Goal: Task Accomplishment & Management: Complete application form

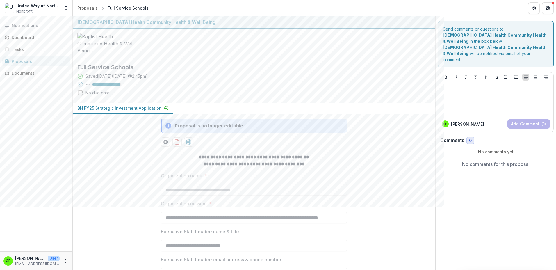
scroll to position [58, 0]
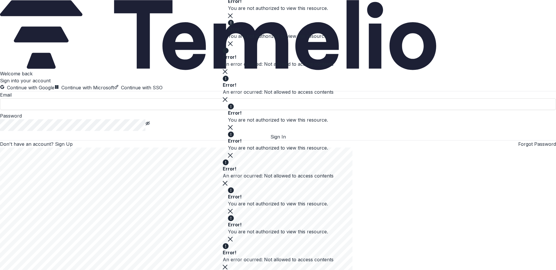
type input "**********"
